Goal: Information Seeking & Learning: Learn about a topic

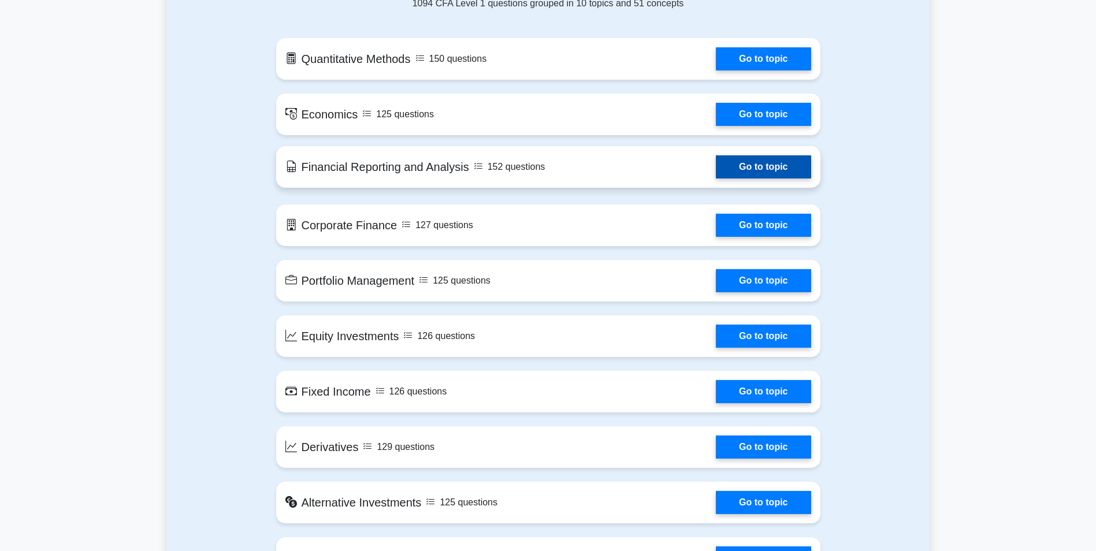
scroll to position [636, 0]
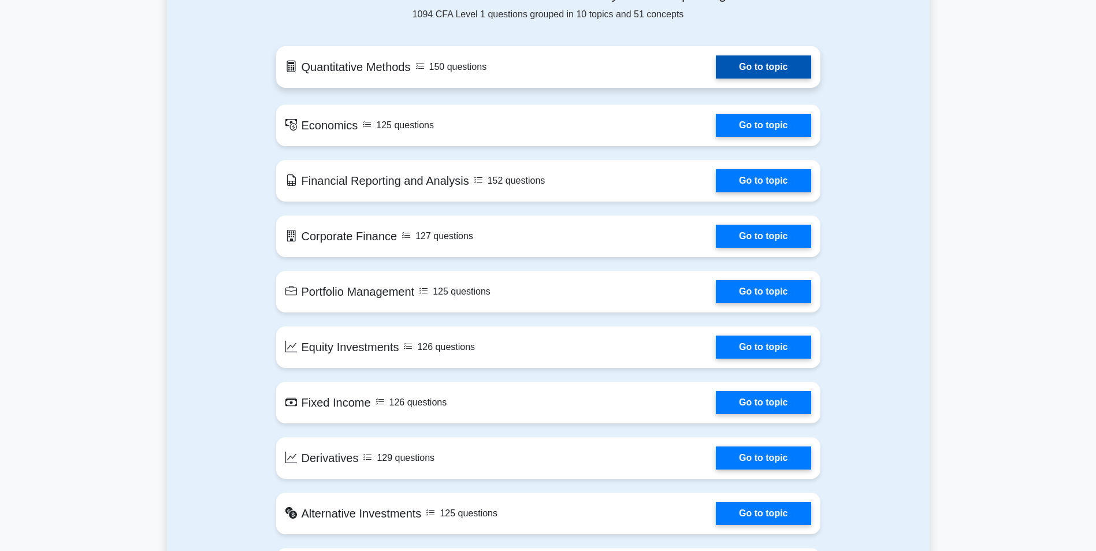
click at [716, 73] on link "Go to topic" at bounding box center [763, 66] width 95 height 23
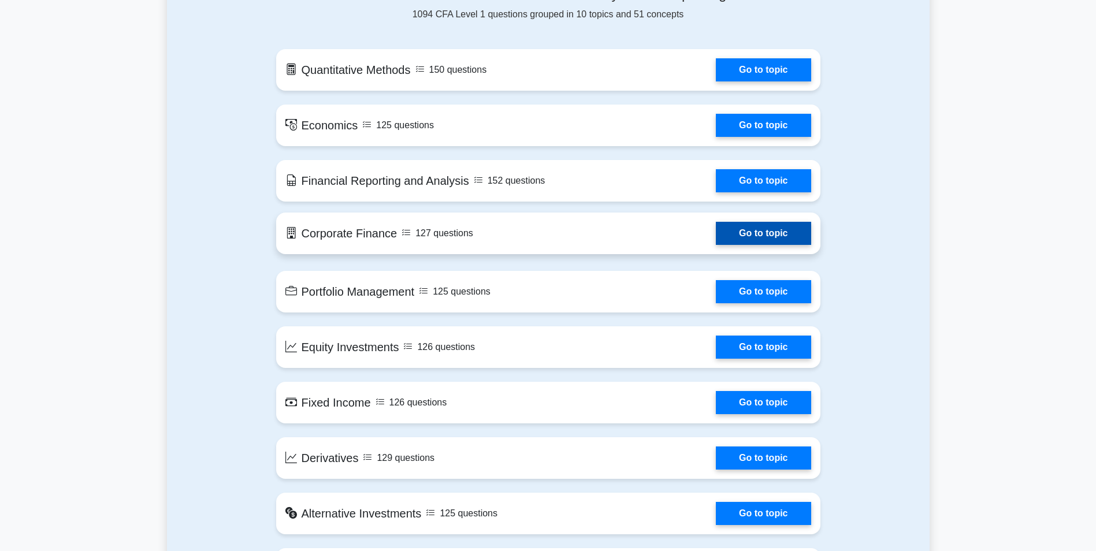
click at [716, 244] on link "Go to topic" at bounding box center [763, 233] width 95 height 23
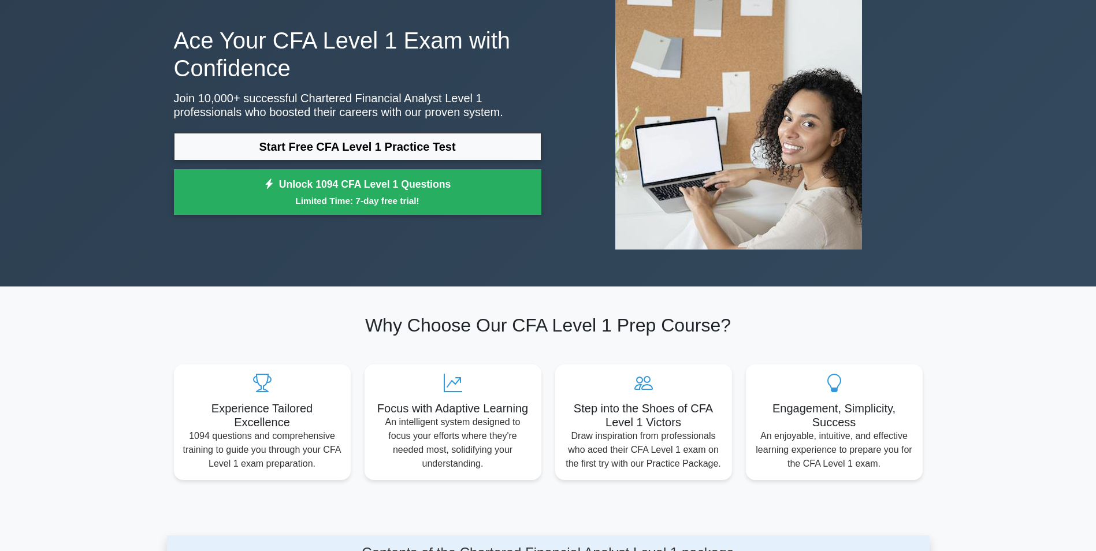
scroll to position [0, 0]
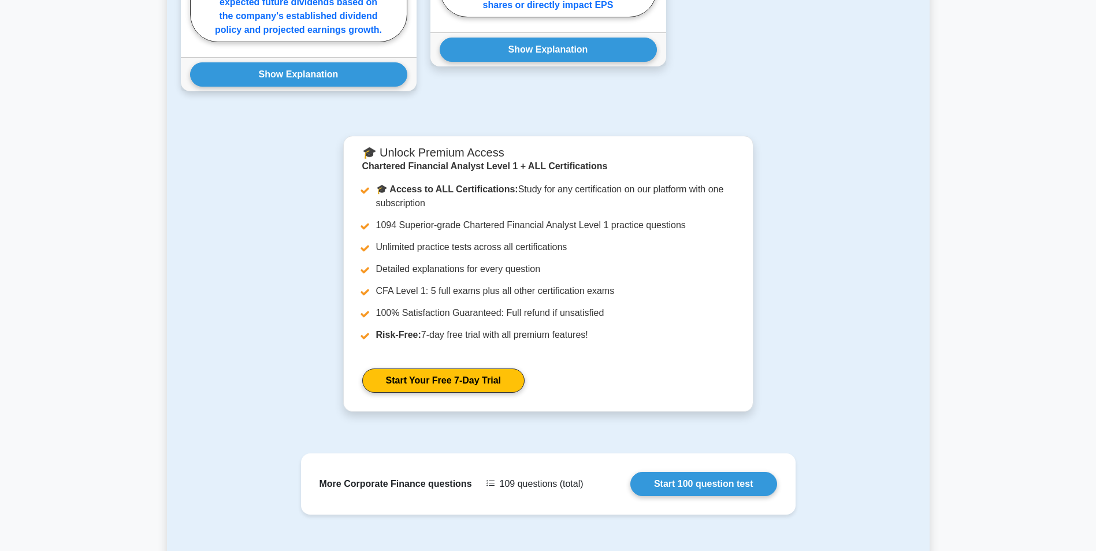
scroll to position [1085, 0]
